Goal: Information Seeking & Learning: Learn about a topic

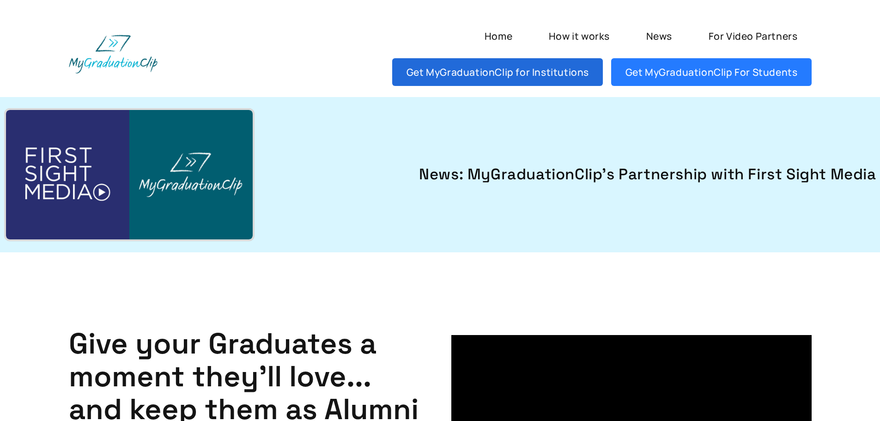
click at [549, 74] on link "Get MyGraduationClip for Institutions" at bounding box center [497, 72] width 211 height 28
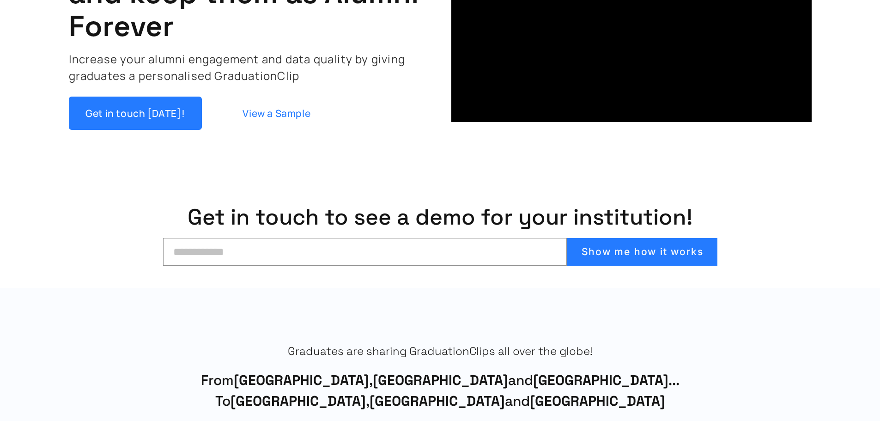
scroll to position [462, 0]
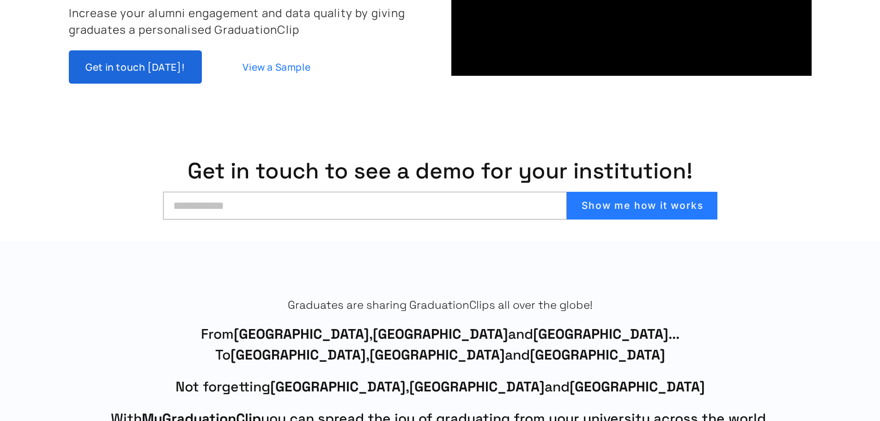
click at [163, 71] on link "Get in touch [DATE]!" at bounding box center [135, 66] width 133 height 33
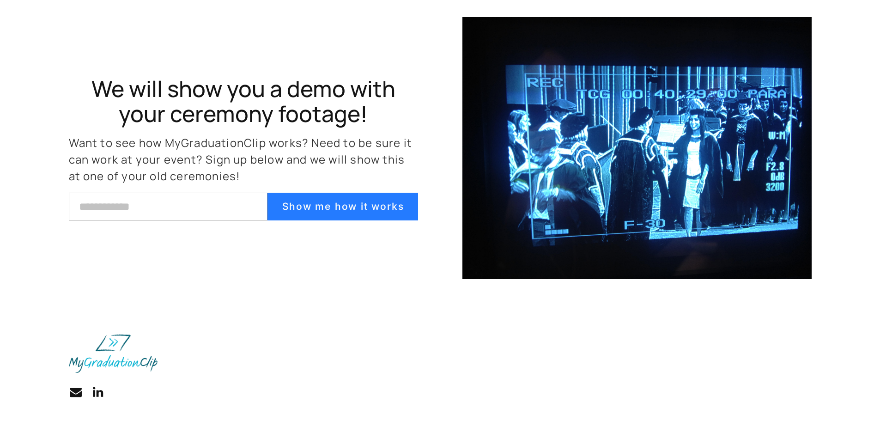
scroll to position [4054, 0]
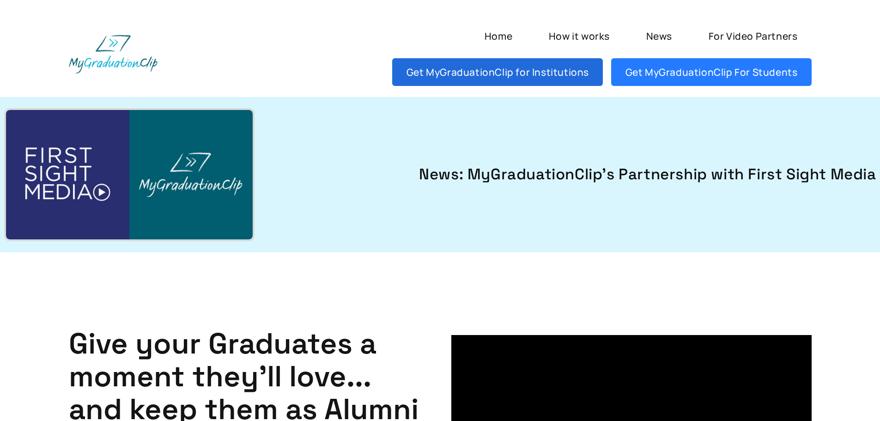
click at [563, 71] on link "Get MyGraduationClip for Institutions" at bounding box center [497, 72] width 211 height 28
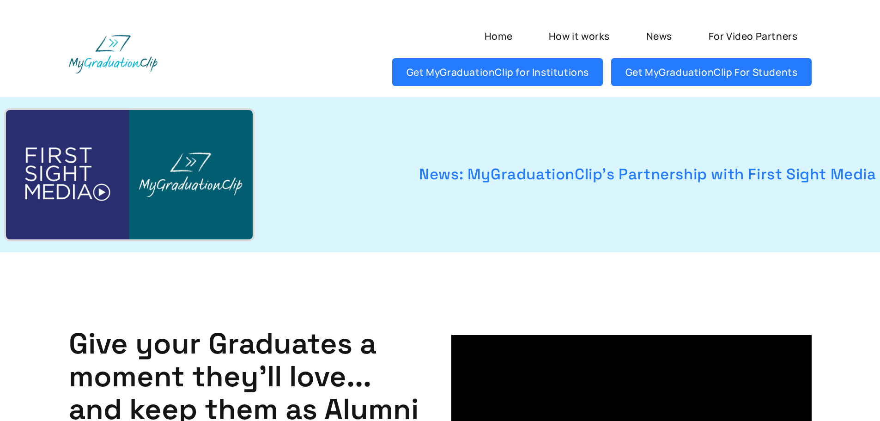
click at [796, 178] on link "News: MyGraduationClip's Partnership with First Sight Media" at bounding box center [576, 174] width 599 height 23
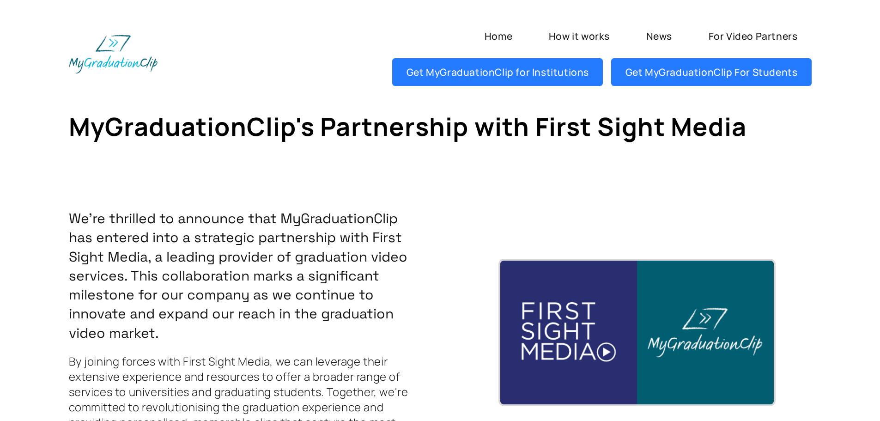
drag, startPoint x: 382, startPoint y: 225, endPoint x: 387, endPoint y: 186, distance: 39.7
click at [387, 186] on div "We're thrilled to announce that MyGraduationClip has entered into a strategic p…" at bounding box center [440, 421] width 832 height 515
click at [571, 179] on div "We're thrilled to announce that MyGraduationClip has entered into a strategic p…" at bounding box center [440, 421] width 832 height 515
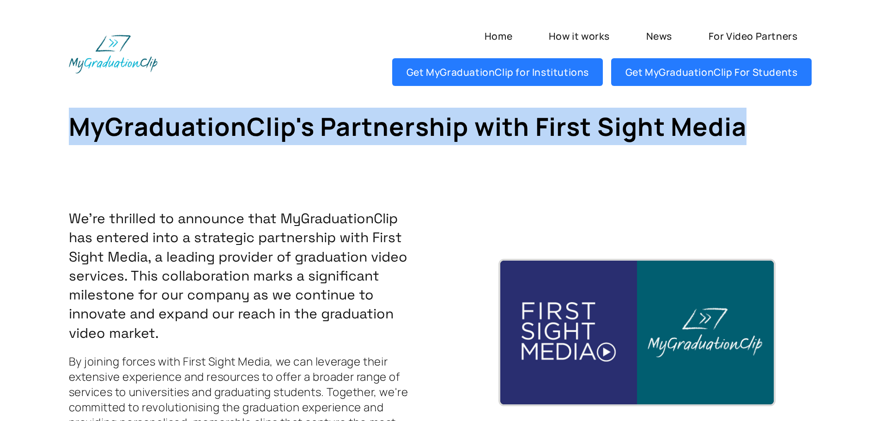
drag, startPoint x: 747, startPoint y: 129, endPoint x: 69, endPoint y: 129, distance: 677.4
click at [69, 129] on h1 "MyGraduationClip's Partnership with First Sight Media" at bounding box center [440, 126] width 743 height 37
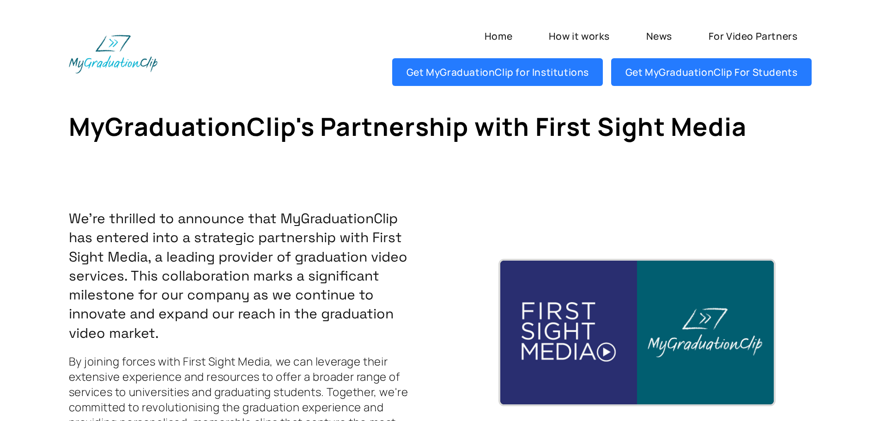
click at [89, 163] on section "MyGraduationClip's Partnership with First Sight Media We're thrilled to announc…" at bounding box center [440, 388] width 836 height 582
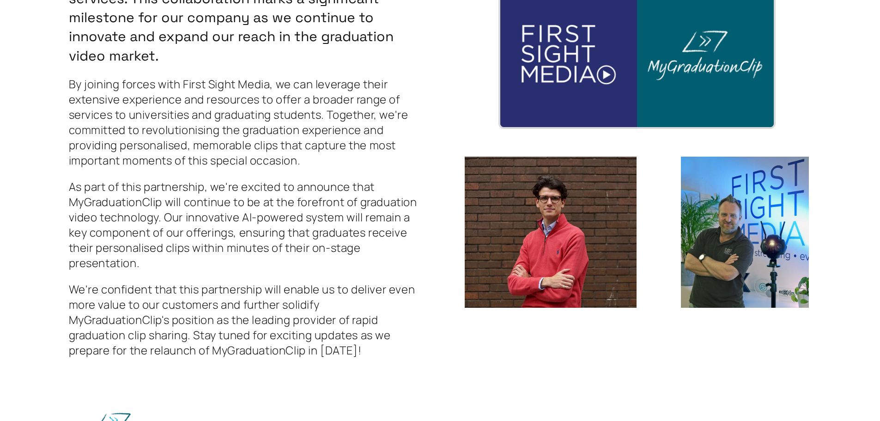
scroll to position [356, 0]
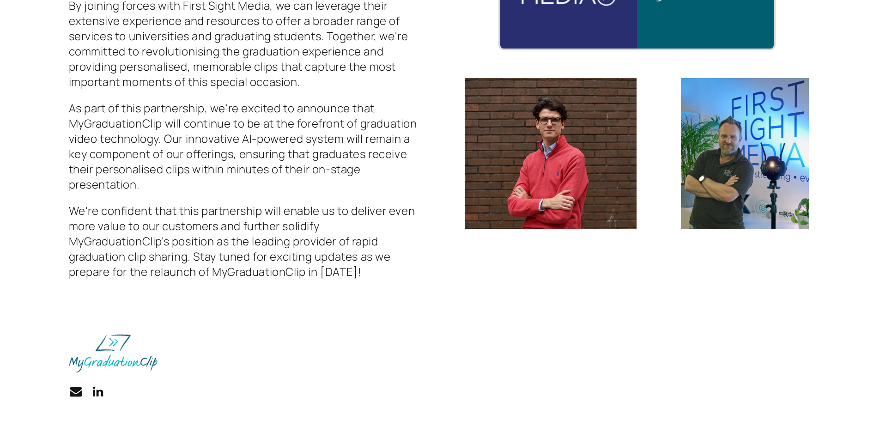
click at [419, 269] on div "We're thrilled to announce that MyGraduationClip has entered into a strategic p…" at bounding box center [440, 66] width 832 height 515
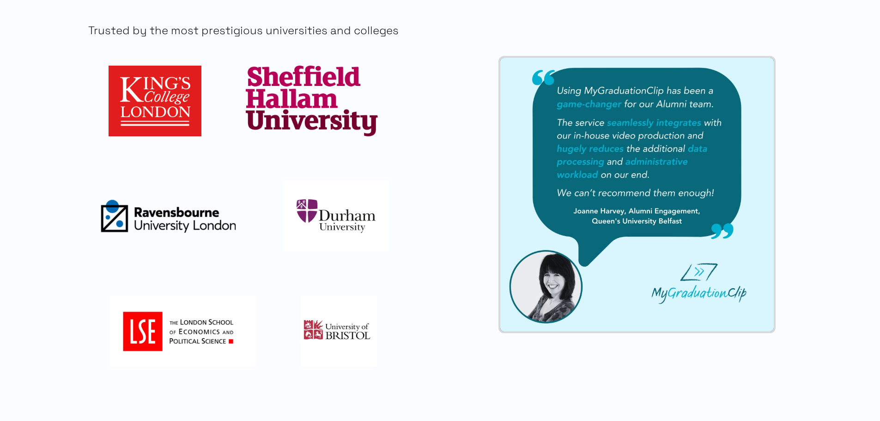
scroll to position [970, 0]
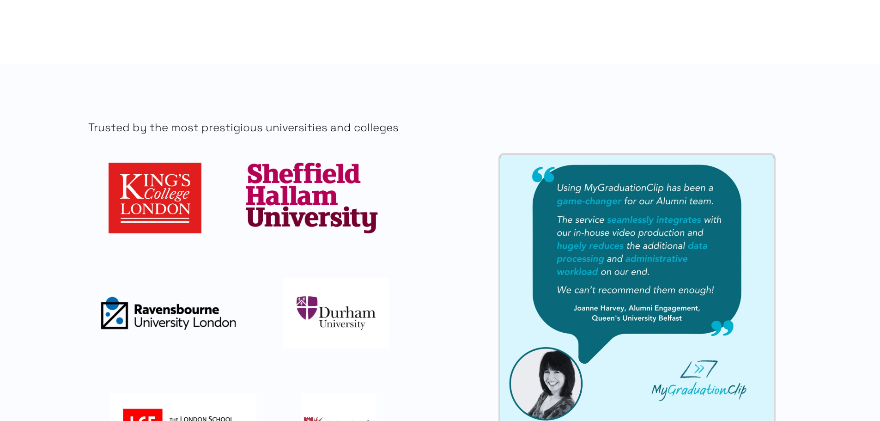
click at [202, 192] on ul at bounding box center [243, 313] width 349 height 301
click at [280, 193] on img at bounding box center [312, 198] width 132 height 71
click at [163, 189] on img at bounding box center [155, 198] width 93 height 71
click at [292, 191] on img at bounding box center [312, 198] width 132 height 71
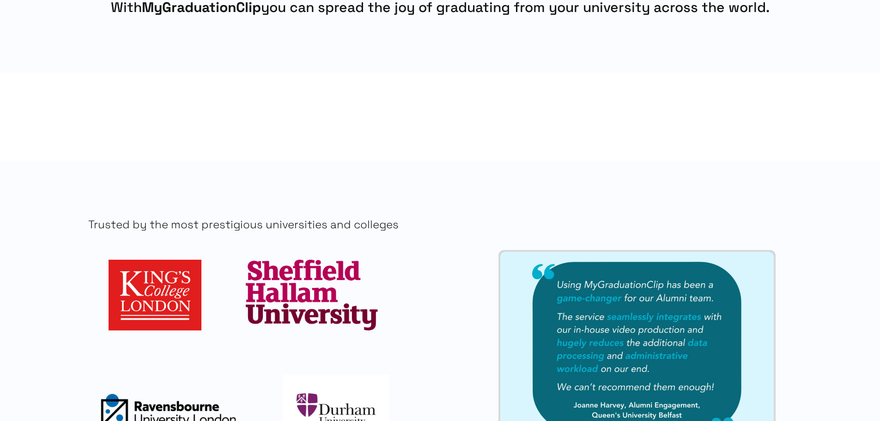
scroll to position [1063, 0]
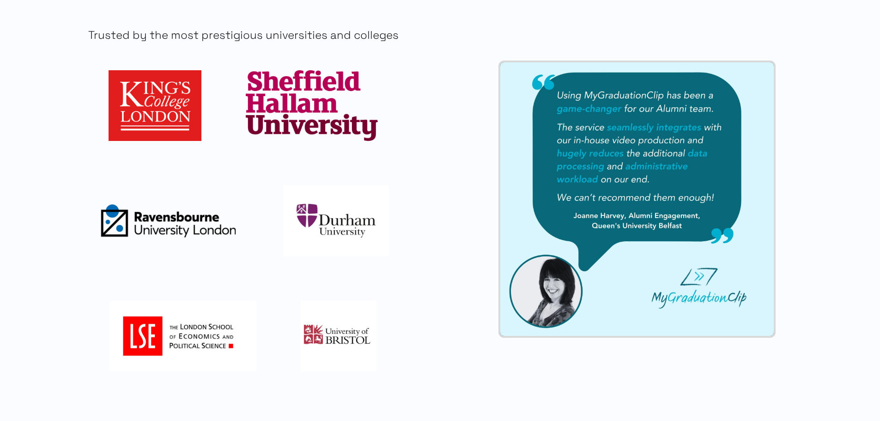
click at [603, 159] on img at bounding box center [637, 199] width 274 height 274
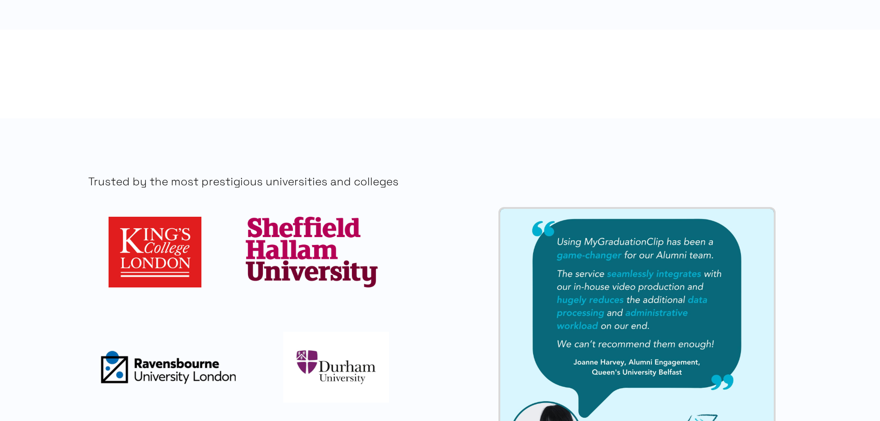
scroll to position [0, 0]
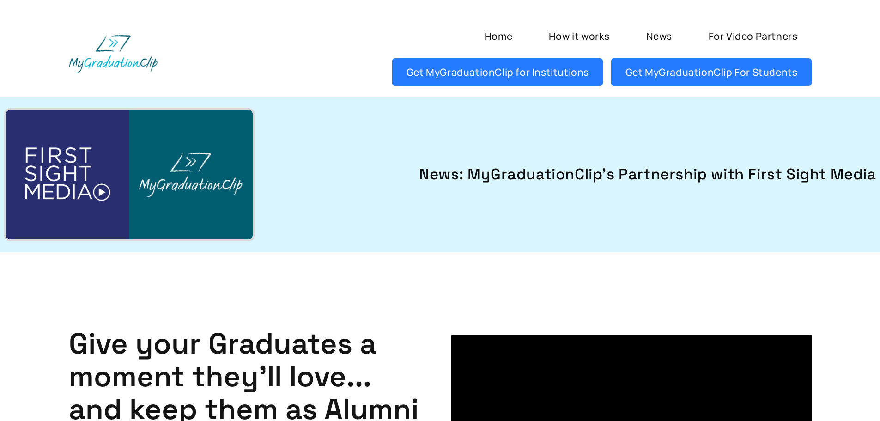
drag, startPoint x: 506, startPoint y: 194, endPoint x: 504, endPoint y: -14, distance: 207.9
click at [597, 42] on link "How it works" at bounding box center [579, 36] width 89 height 28
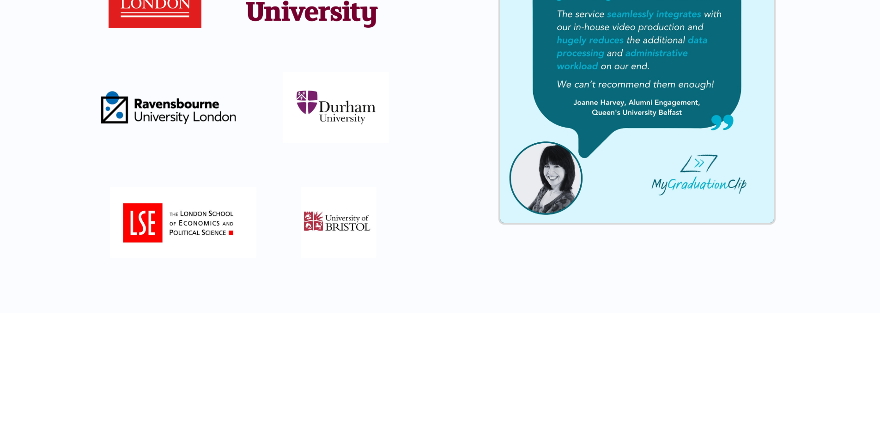
scroll to position [1097, 0]
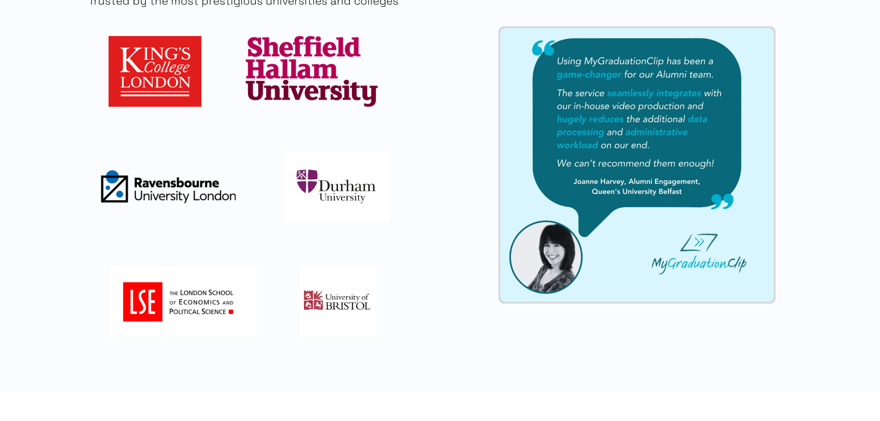
click at [347, 299] on img at bounding box center [339, 301] width 76 height 71
click at [258, 301] on ul at bounding box center [243, 186] width 349 height 301
click at [178, 261] on ul at bounding box center [243, 186] width 349 height 301
click at [170, 61] on img at bounding box center [155, 71] width 93 height 71
click at [692, 211] on img at bounding box center [637, 165] width 274 height 274
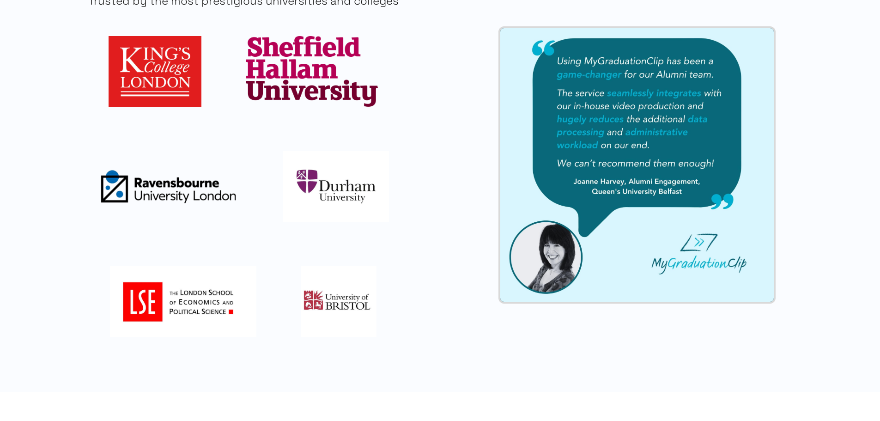
click at [661, 157] on img at bounding box center [637, 165] width 274 height 274
click at [607, 100] on img at bounding box center [637, 165] width 274 height 274
click at [618, 59] on img at bounding box center [637, 165] width 274 height 274
click at [657, 72] on img at bounding box center [637, 165] width 274 height 274
click at [680, 95] on img at bounding box center [637, 165] width 274 height 274
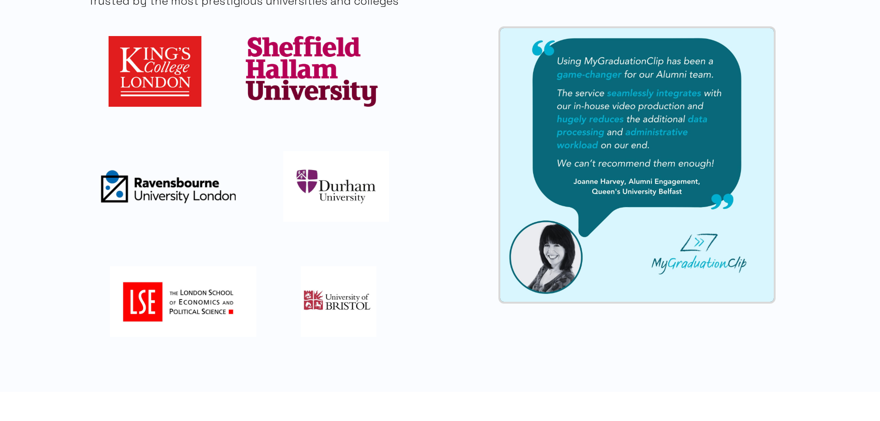
click at [692, 123] on img at bounding box center [637, 165] width 274 height 274
drag, startPoint x: 668, startPoint y: 130, endPoint x: 633, endPoint y: 135, distance: 36.0
click at [667, 130] on img at bounding box center [637, 165] width 274 height 274
click at [598, 133] on img at bounding box center [637, 165] width 274 height 274
click at [597, 109] on img at bounding box center [637, 165] width 274 height 274
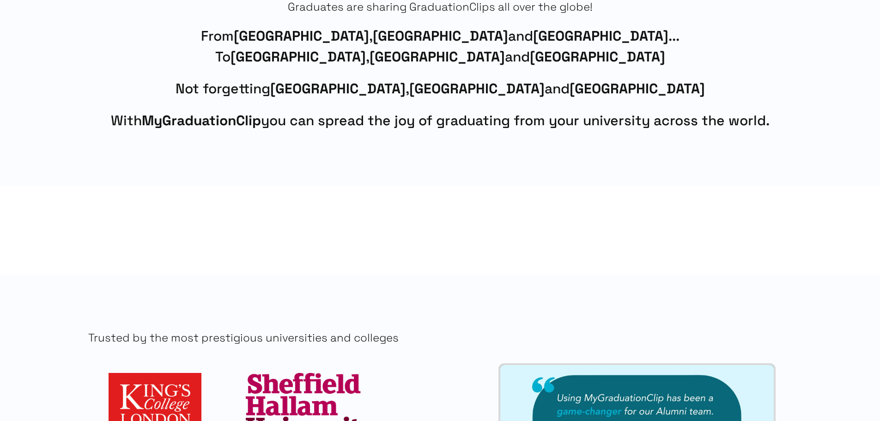
scroll to position [681, 0]
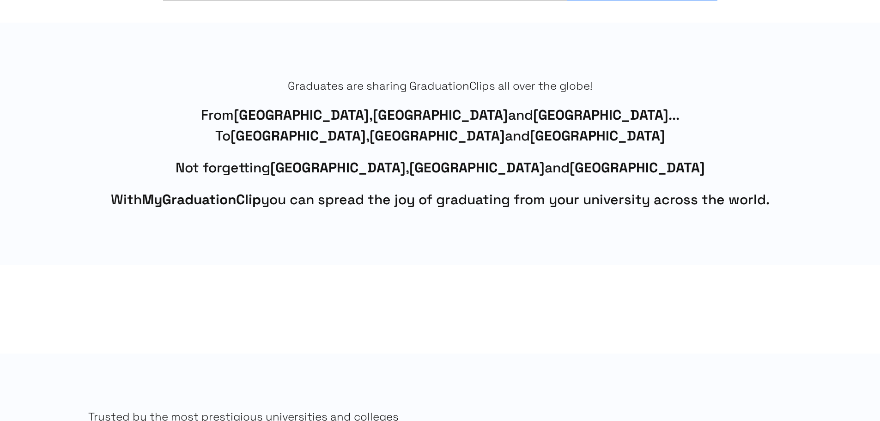
click at [550, 206] on span "With MyGraduationClip you can spread the joy of graduating from your university…" at bounding box center [440, 199] width 743 height 21
click at [545, 164] on span "Not forgetting London , Los Angeles and Lagos" at bounding box center [440, 167] width 743 height 21
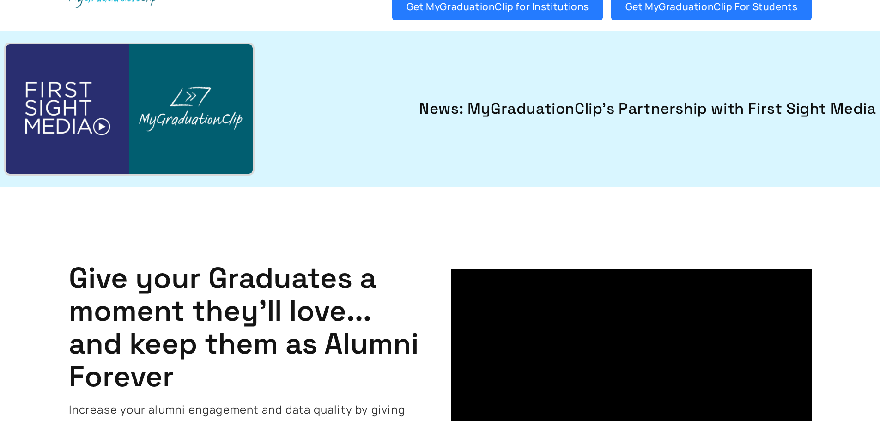
scroll to position [0, 0]
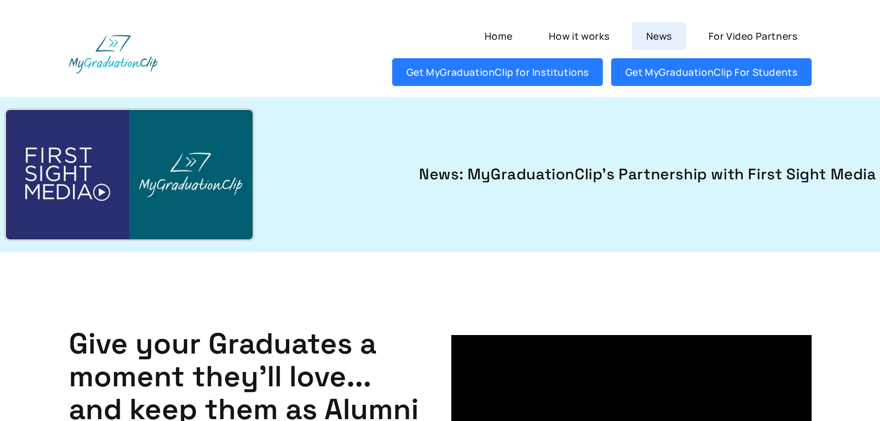
click at [665, 35] on link "News" at bounding box center [659, 36] width 54 height 28
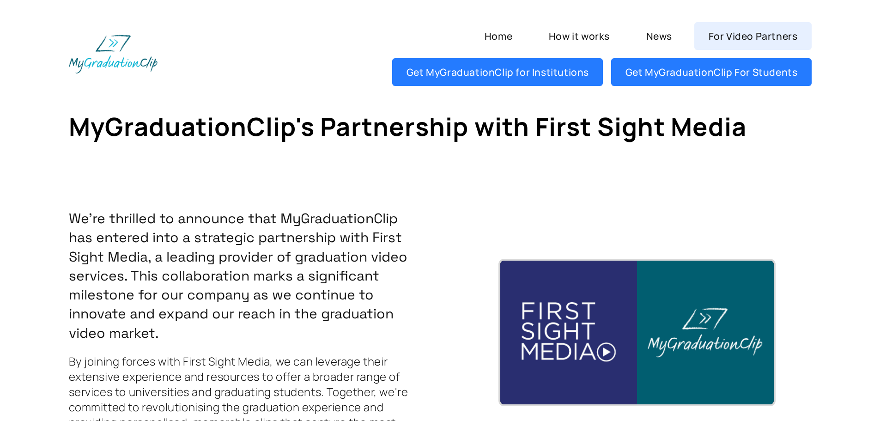
click at [751, 36] on link "For Video Partners" at bounding box center [752, 36] width 117 height 28
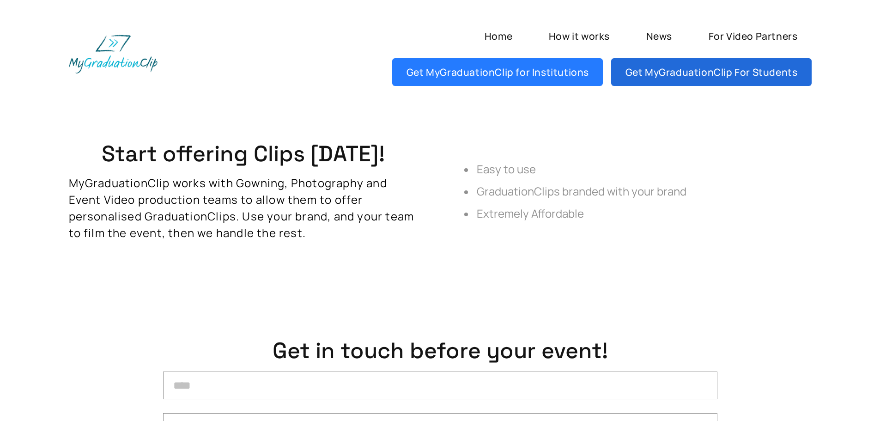
click at [708, 78] on link "Get MyGraduationClip For Students" at bounding box center [711, 72] width 200 height 28
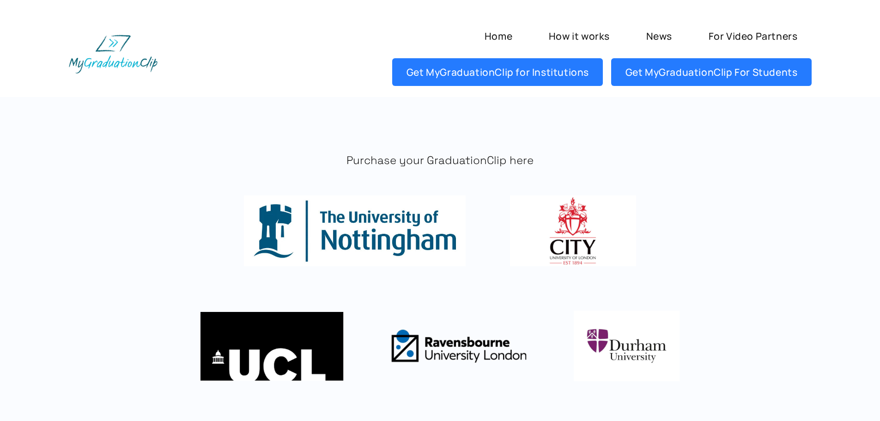
click at [364, 223] on img at bounding box center [355, 230] width 222 height 71
click at [402, 232] on img at bounding box center [355, 230] width 222 height 71
click at [588, 241] on img at bounding box center [573, 230] width 126 height 71
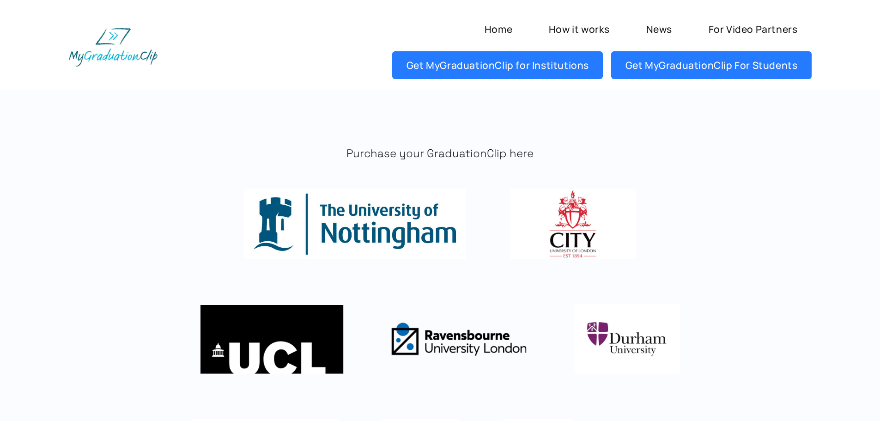
scroll to position [185, 0]
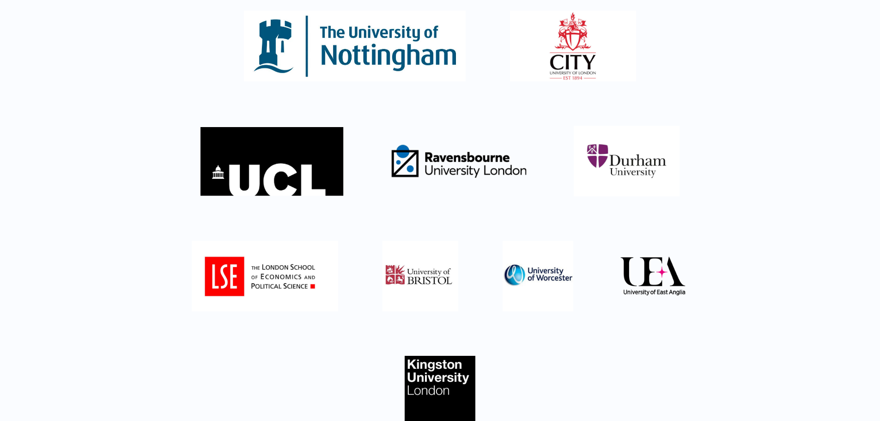
click at [309, 178] on img at bounding box center [272, 161] width 143 height 71
click at [647, 274] on img at bounding box center [653, 276] width 71 height 71
click at [439, 366] on img at bounding box center [440, 391] width 71 height 71
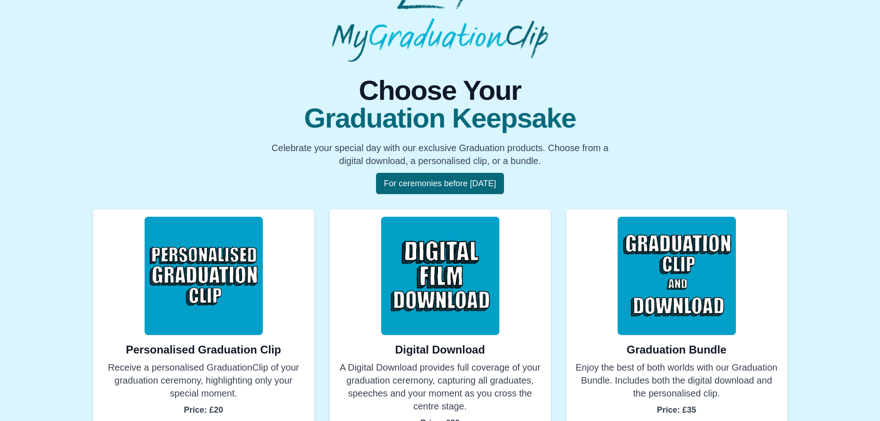
scroll to position [97, 0]
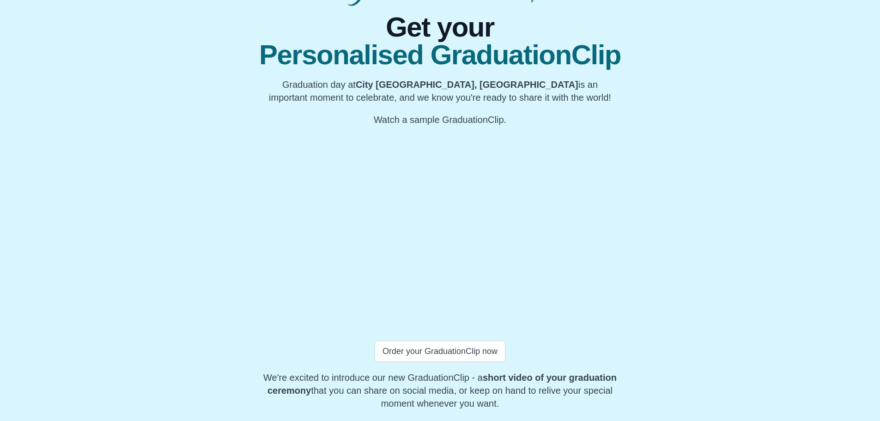
scroll to position [167, 0]
